Goal: Task Accomplishment & Management: Manage account settings

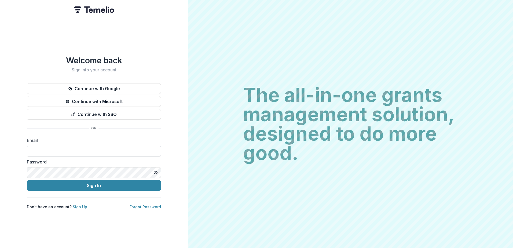
click at [46, 150] on input at bounding box center [94, 151] width 134 height 11
type input "**********"
click at [27, 180] on button "Sign In" at bounding box center [94, 185] width 134 height 11
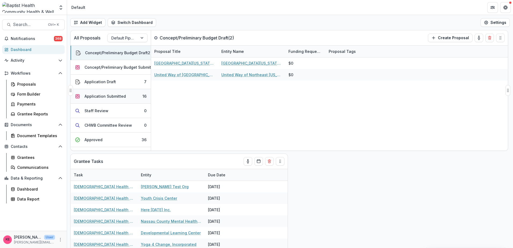
click at [110, 97] on div "Application Submitted" at bounding box center [104, 96] width 41 height 6
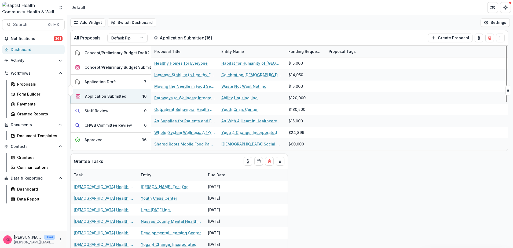
click at [234, 50] on div "Entity Name" at bounding box center [232, 52] width 29 height 6
click at [236, 76] on span "Sort Ascending" at bounding box center [243, 74] width 28 height 5
click at [244, 35] on div "All Proposals Default Pipeline Application Submitted ( 16 ) Create Proposal" at bounding box center [278, 37] width 415 height 15
